Goal: Task Accomplishment & Management: Use online tool/utility

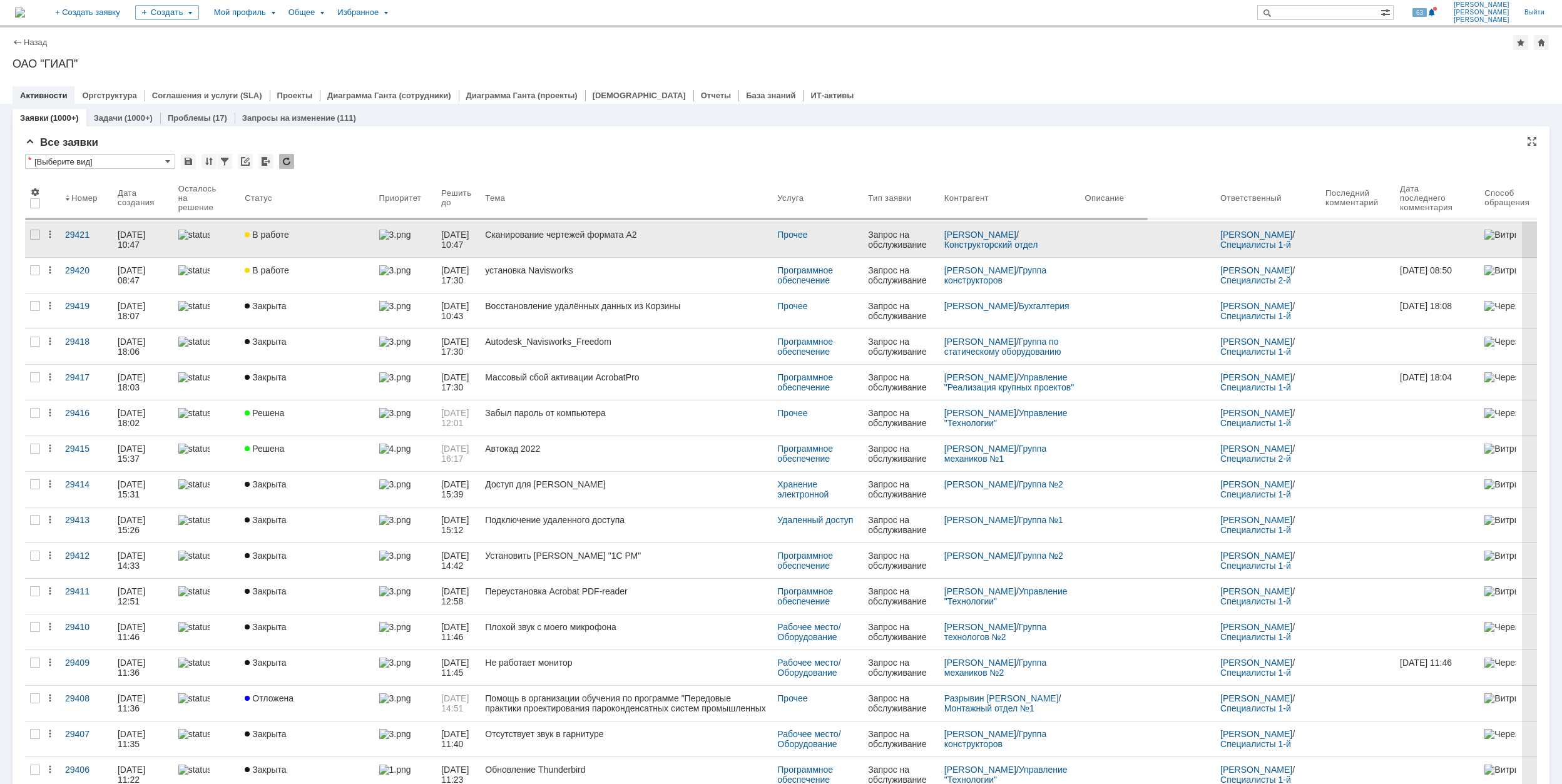
click at [329, 231] on div "В работе" at bounding box center [307, 235] width 124 height 10
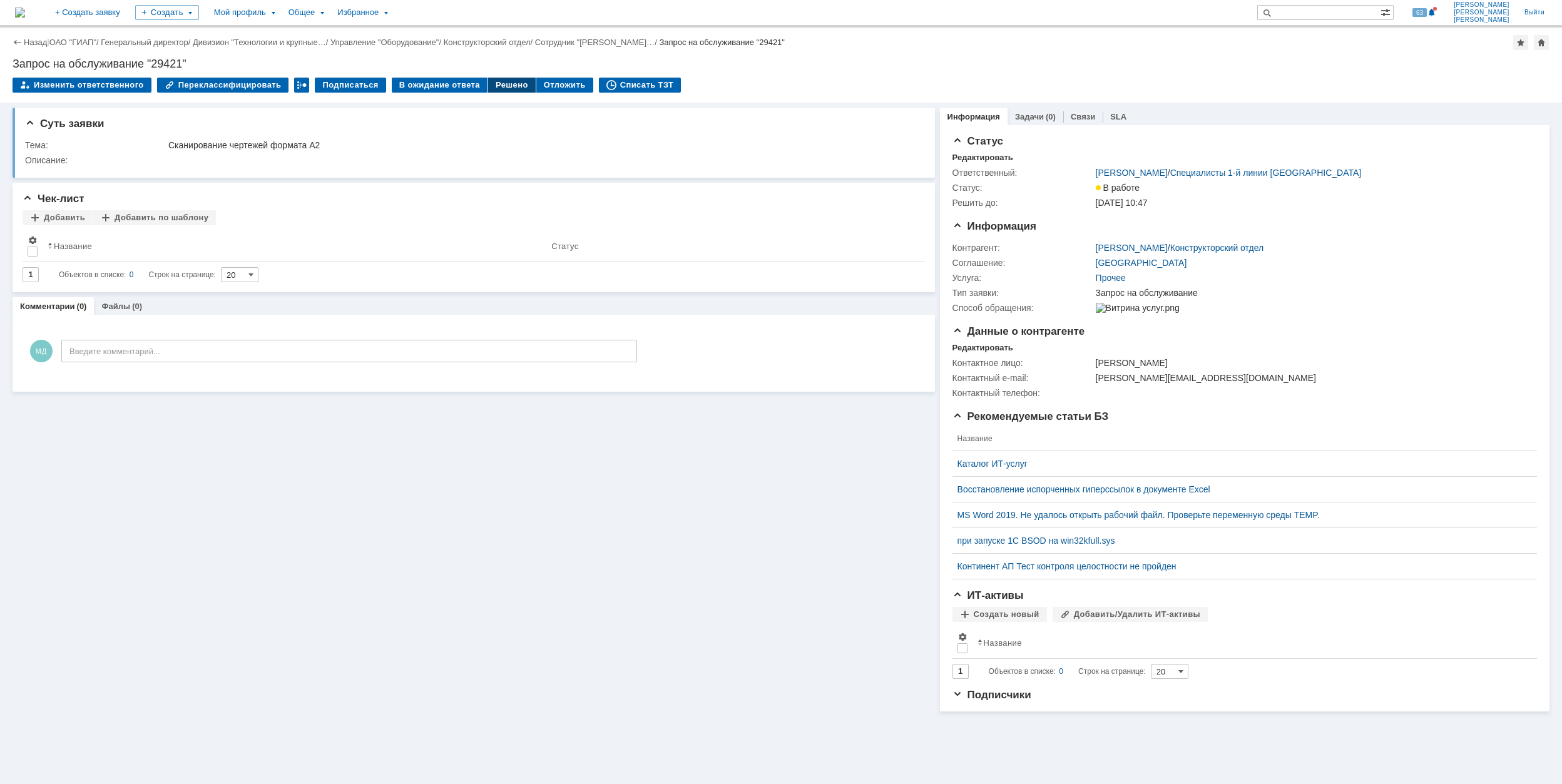
click at [495, 84] on div "Решено" at bounding box center [512, 85] width 47 height 15
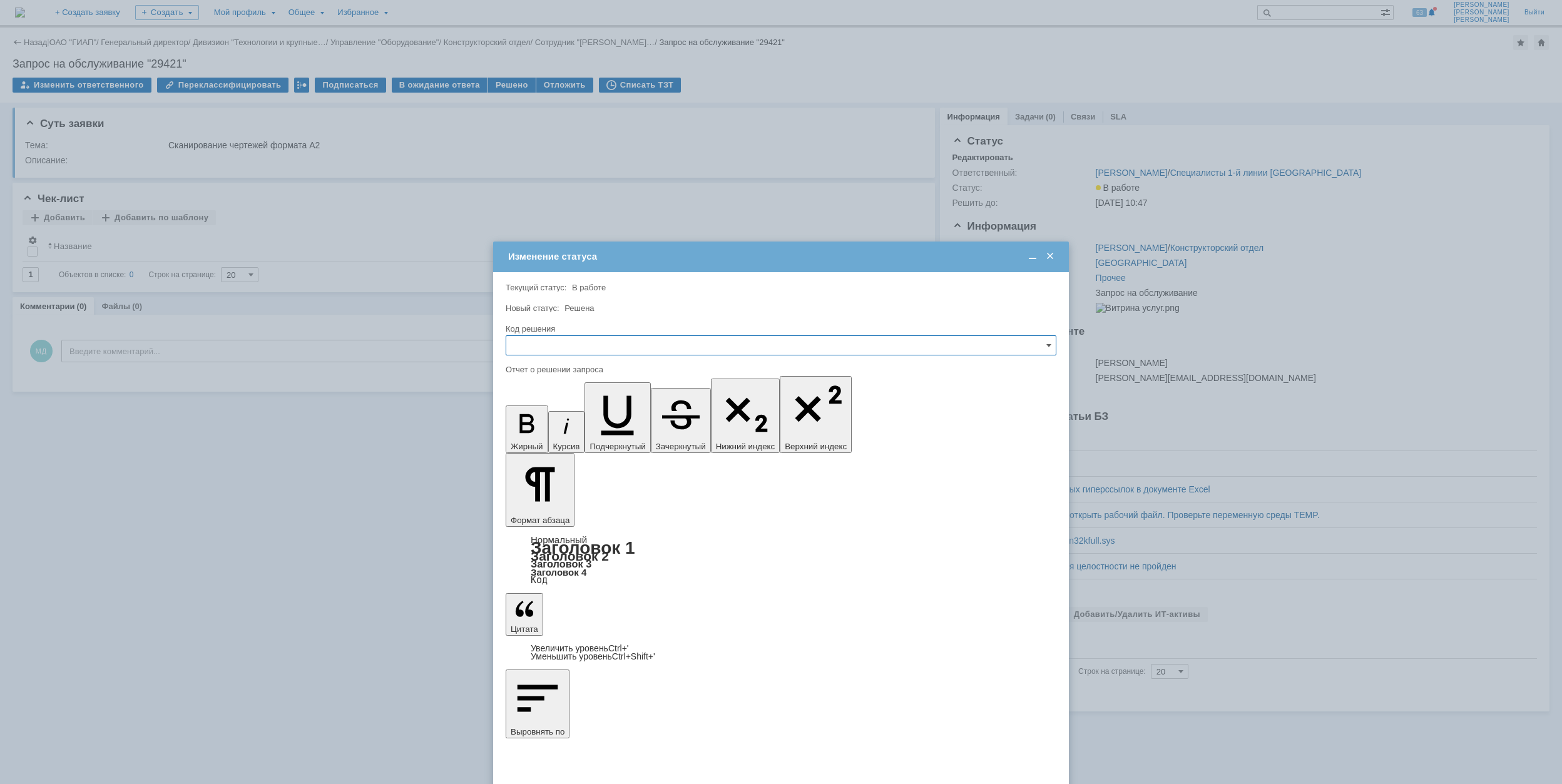
click at [581, 344] on input "text" at bounding box center [781, 346] width 551 height 20
click at [582, 429] on span "Решено" at bounding box center [780, 431] width 534 height 10
type input "Решено"
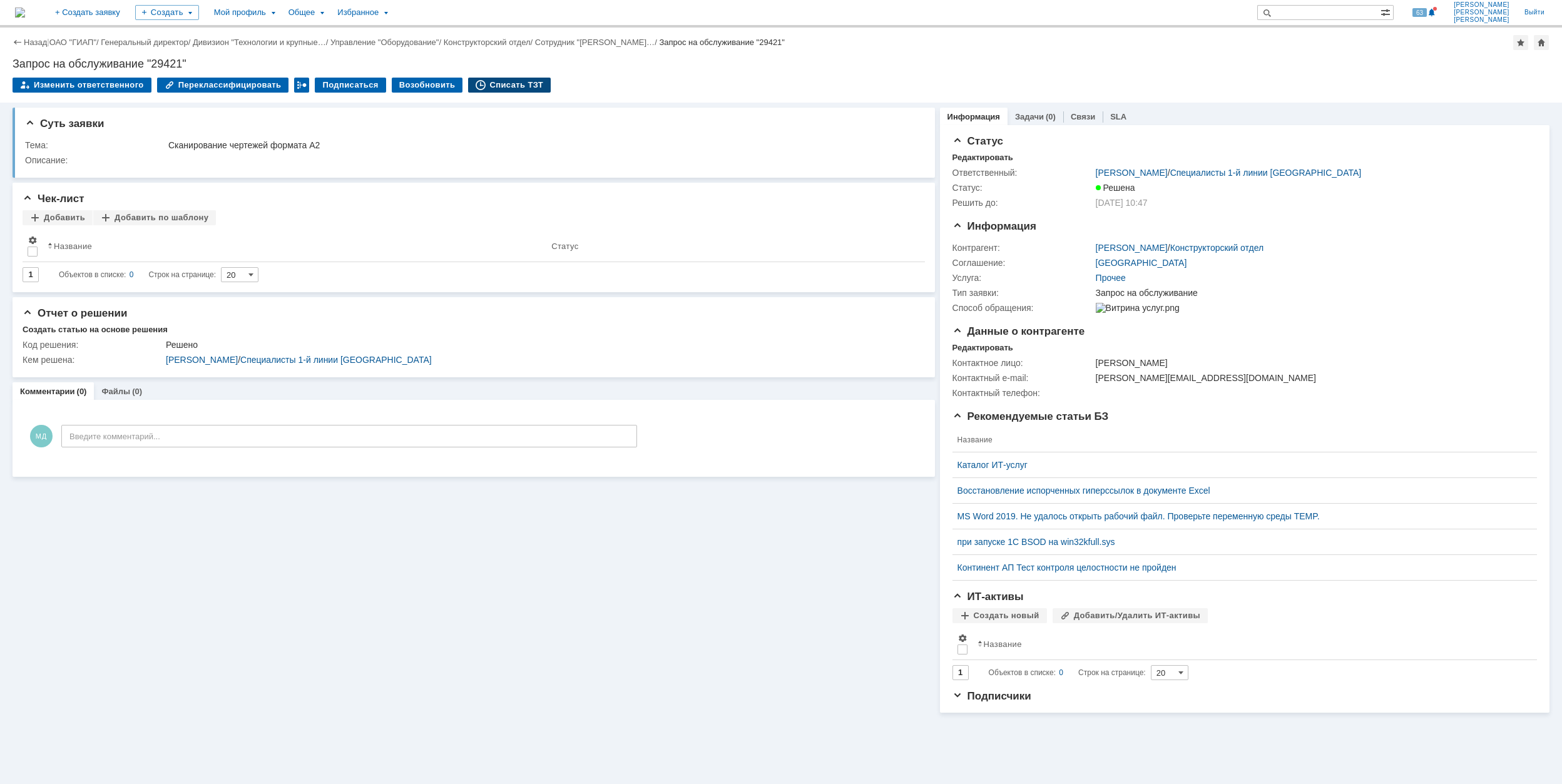
click at [514, 84] on div "Списать ТЗТ" at bounding box center [509, 85] width 83 height 15
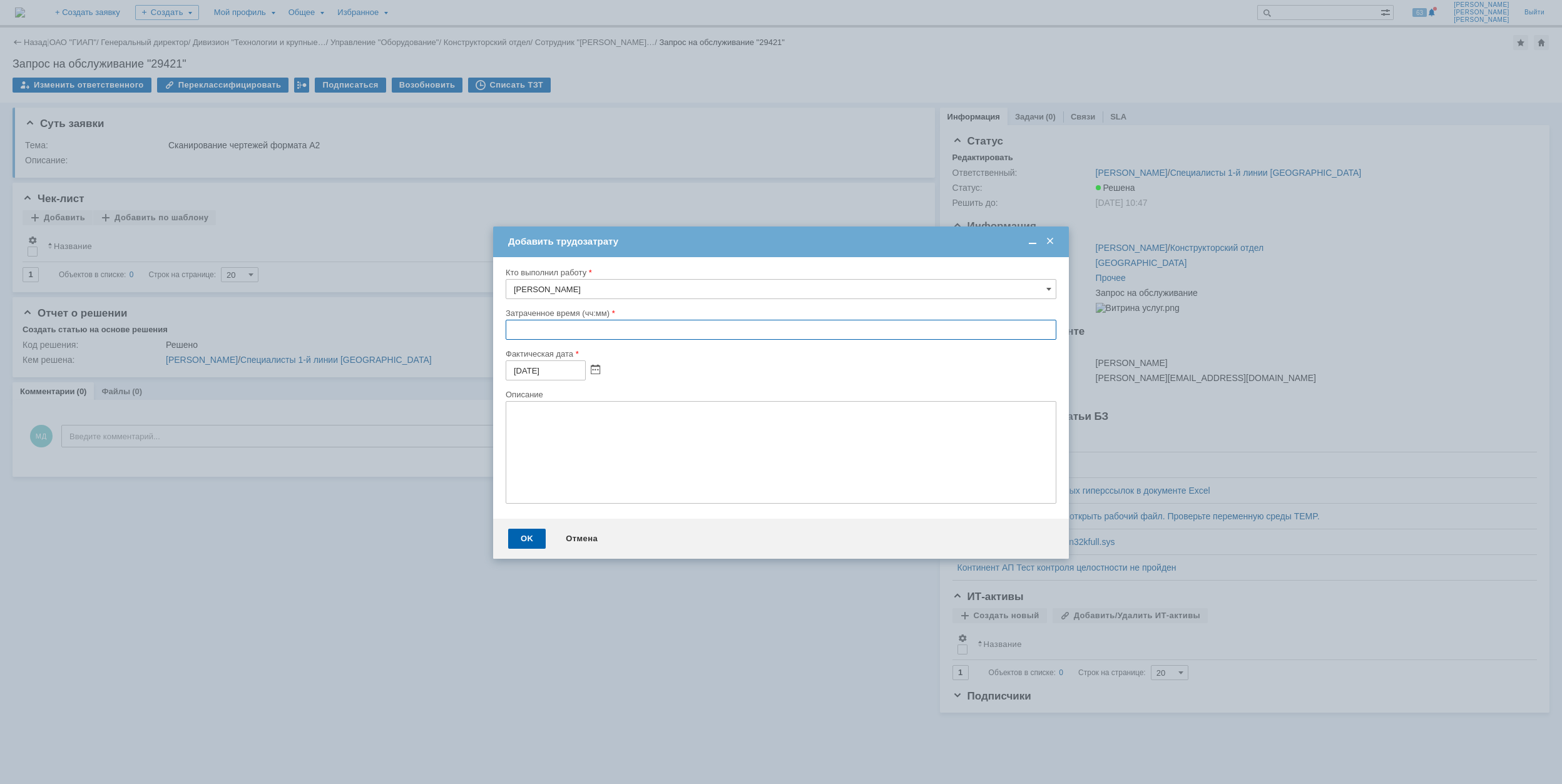
click at [514, 328] on input "text" at bounding box center [781, 330] width 551 height 20
type input "00:30"
click at [534, 538] on div "OK" at bounding box center [527, 539] width 38 height 20
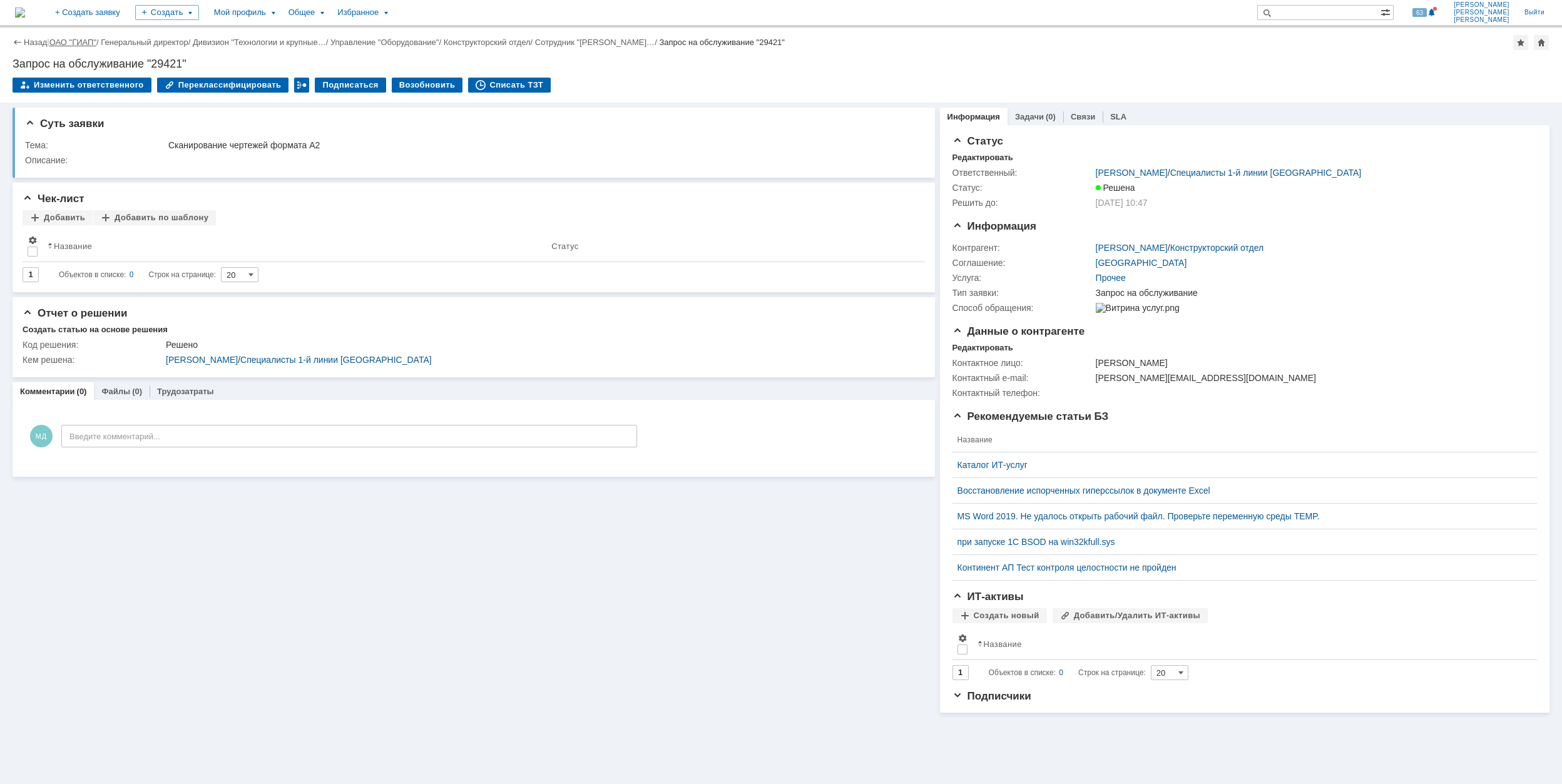
click at [75, 40] on link "ОАО "ГИАП"" at bounding box center [73, 42] width 47 height 9
